Goal: Transaction & Acquisition: Purchase product/service

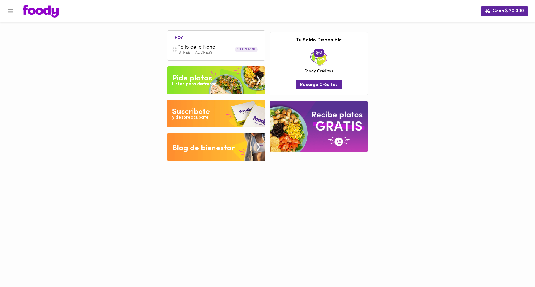
click at [184, 85] on div "Listos para disfrutar" at bounding box center [193, 84] width 43 height 6
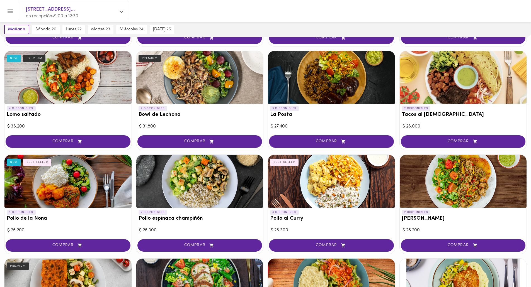
scroll to position [139, 0]
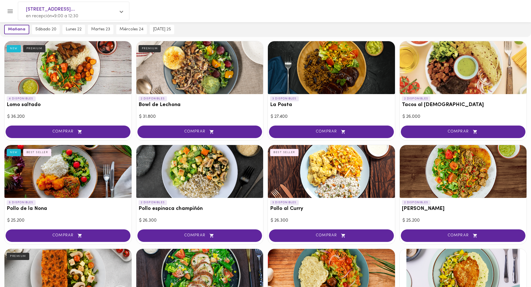
click at [319, 175] on div at bounding box center [331, 171] width 127 height 53
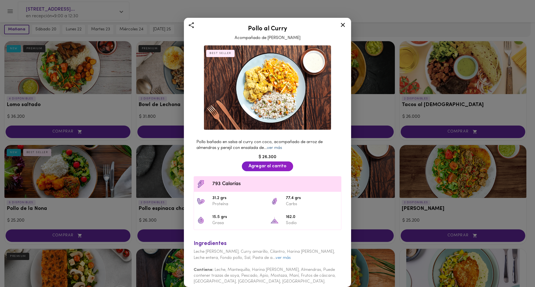
click at [280, 146] on link "ver más" at bounding box center [274, 148] width 15 height 4
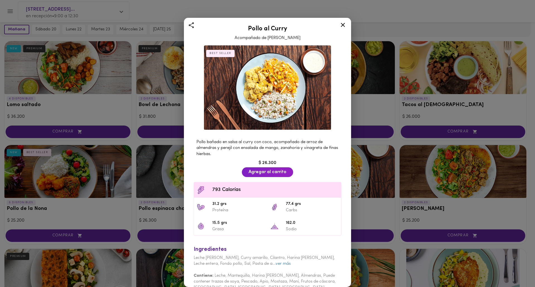
click at [342, 27] on icon at bounding box center [343, 24] width 7 height 7
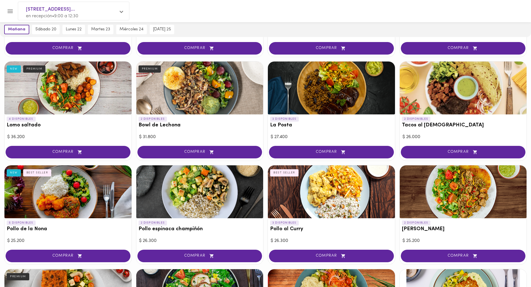
scroll to position [106, 0]
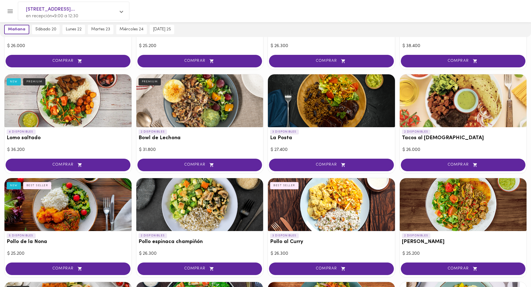
click at [88, 99] on div at bounding box center [67, 100] width 127 height 53
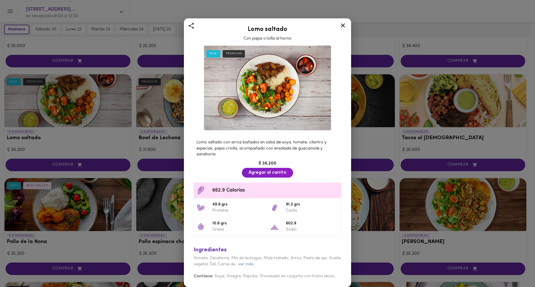
click at [344, 26] on icon at bounding box center [343, 25] width 7 height 7
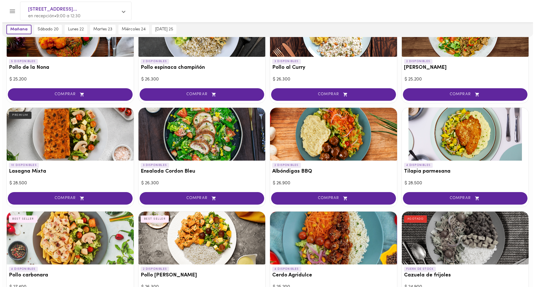
scroll to position [301, 0]
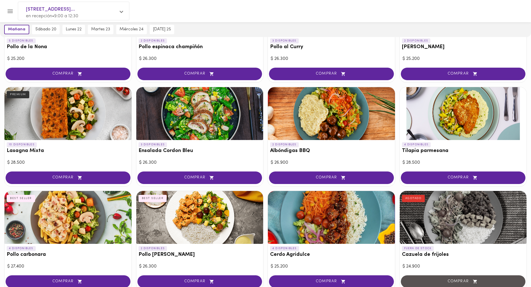
click at [334, 225] on div at bounding box center [331, 217] width 127 height 53
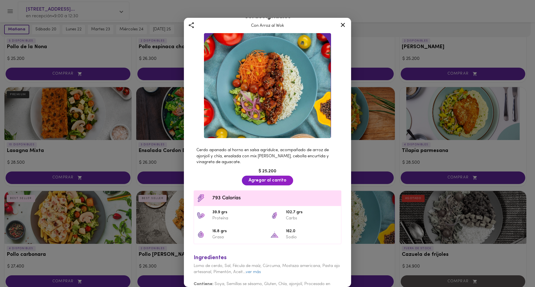
scroll to position [23, 0]
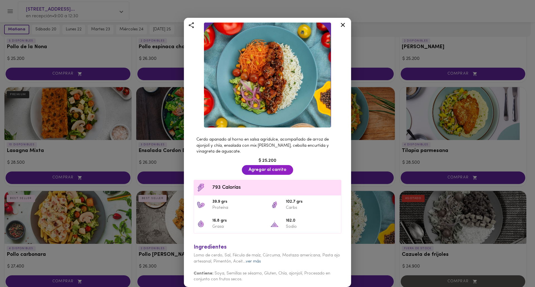
click at [261, 260] on link "ver más" at bounding box center [253, 262] width 15 height 4
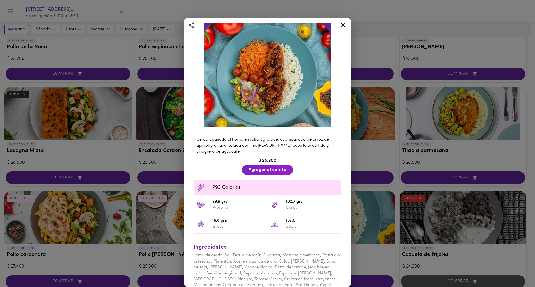
click at [343, 22] on icon at bounding box center [343, 24] width 7 height 7
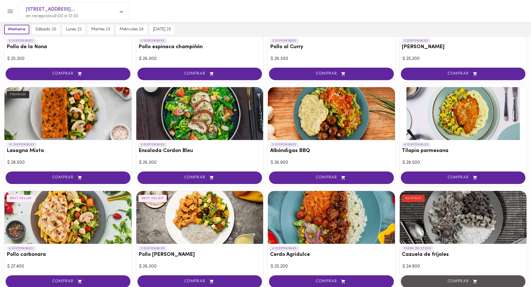
click at [325, 282] on span "COMPRAR" at bounding box center [331, 282] width 111 height 5
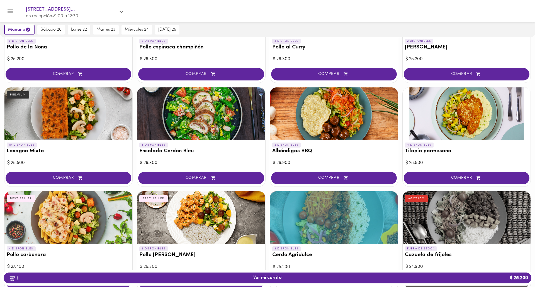
scroll to position [302, 0]
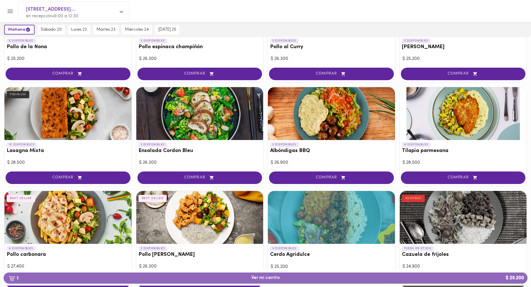
click at [267, 278] on span "1 Ver mi carrito $ 25.200" at bounding box center [266, 278] width 28 height 5
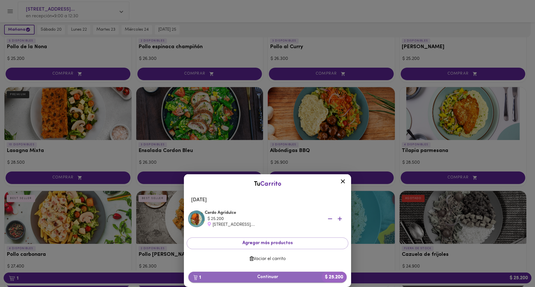
click at [276, 279] on span "1 Continuar $ 25.200" at bounding box center [267, 277] width 149 height 5
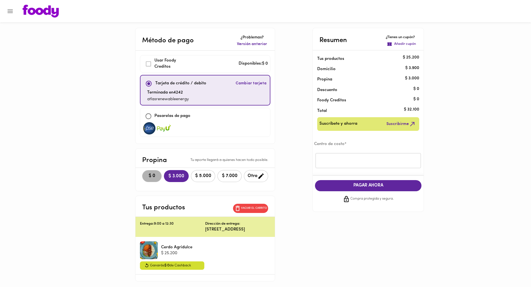
click at [146, 177] on span "$ 0" at bounding box center [152, 176] width 12 height 5
click at [341, 155] on input "text" at bounding box center [368, 160] width 105 height 15
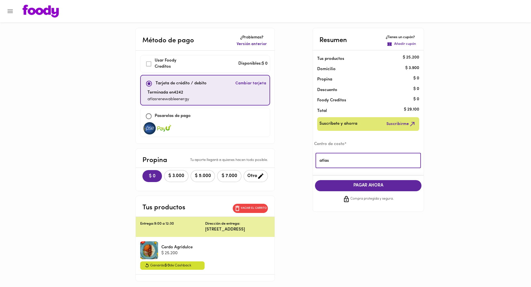
type input "atlas"
click at [373, 187] on span "PAGAR AHORA" at bounding box center [368, 185] width 95 height 5
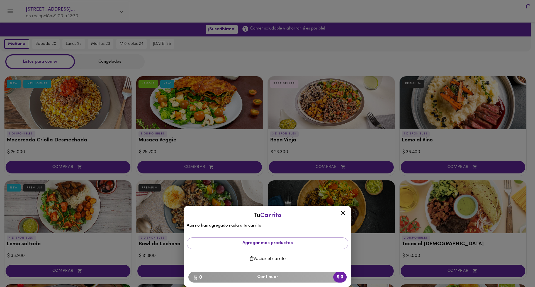
scroll to position [441, 0]
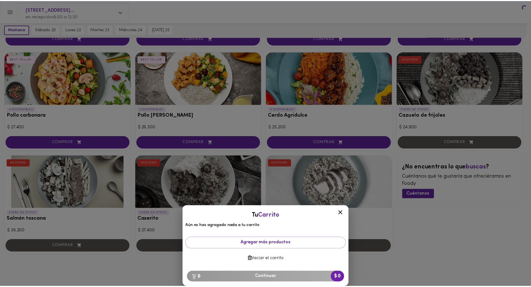
scroll to position [302, 0]
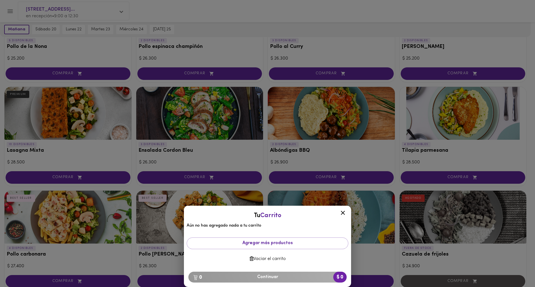
click at [344, 213] on icon at bounding box center [343, 213] width 7 height 7
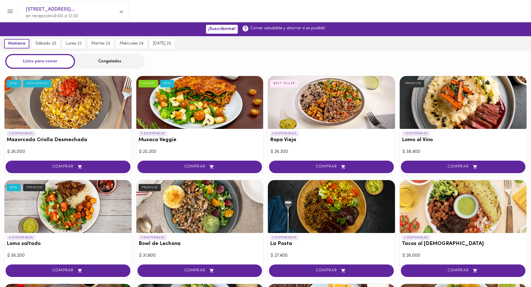
scroll to position [0, 0]
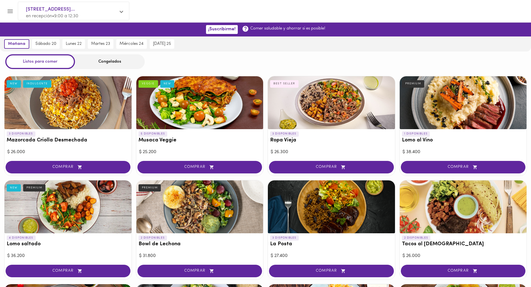
click at [116, 63] on div "Congelados" at bounding box center [110, 61] width 70 height 15
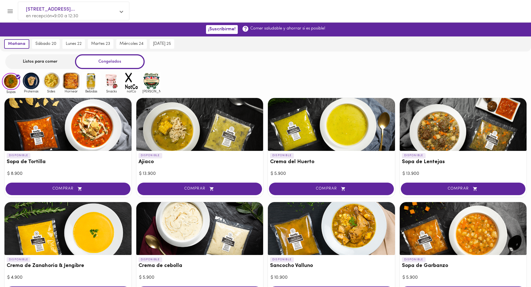
click at [30, 86] on img at bounding box center [31, 81] width 18 height 18
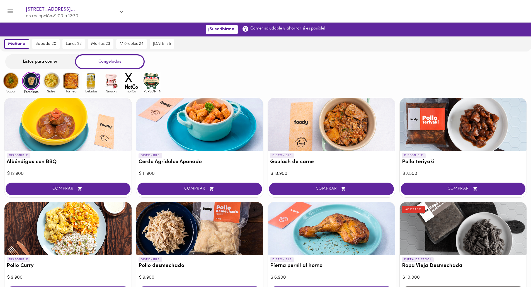
click at [68, 80] on img at bounding box center [71, 81] width 18 height 18
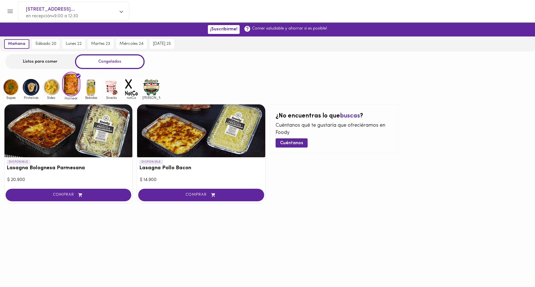
click at [51, 87] on img at bounding box center [51, 87] width 18 height 18
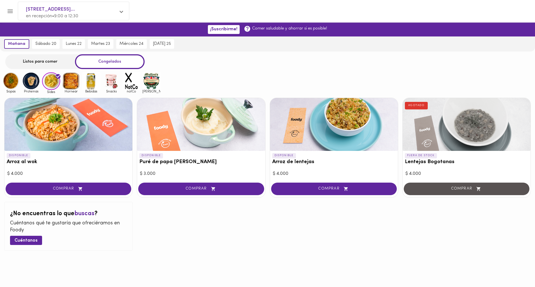
click at [51, 131] on div at bounding box center [68, 124] width 128 height 53
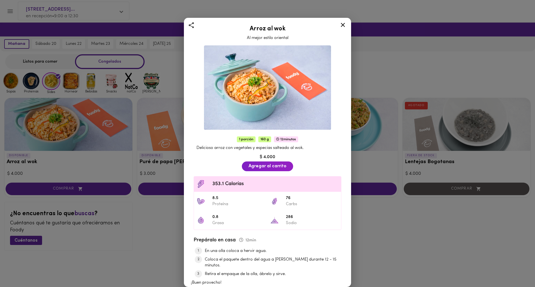
click at [342, 22] on icon at bounding box center [343, 24] width 7 height 7
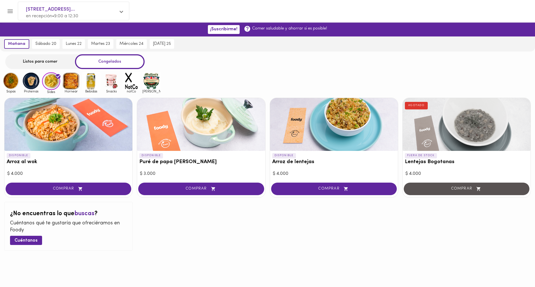
click at [93, 84] on img at bounding box center [91, 81] width 18 height 18
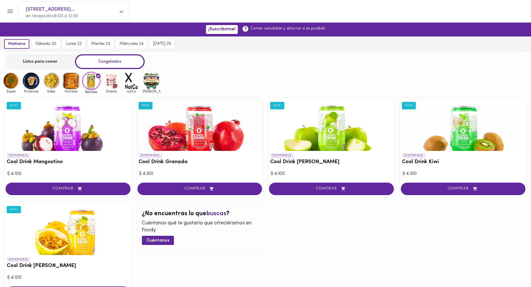
click at [67, 82] on img at bounding box center [71, 81] width 18 height 18
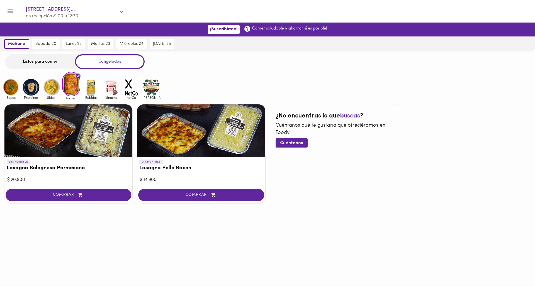
click at [50, 90] on img at bounding box center [51, 87] width 18 height 18
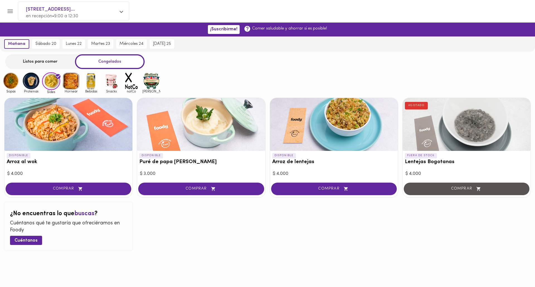
click at [31, 83] on img at bounding box center [31, 81] width 18 height 18
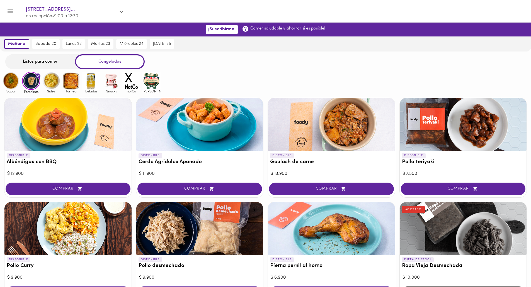
click at [8, 86] on img at bounding box center [11, 81] width 18 height 18
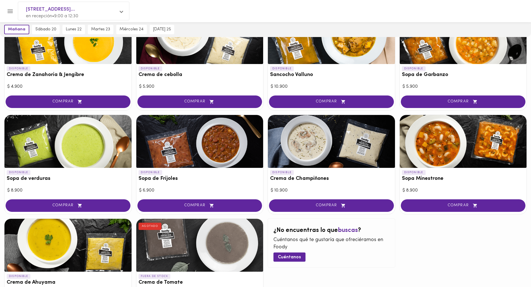
scroll to position [195, 0]
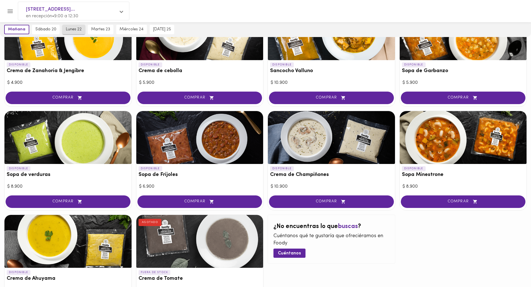
click at [77, 30] on span "lunes 22" at bounding box center [74, 29] width 16 height 5
